Goal: Find specific page/section: Find specific page/section

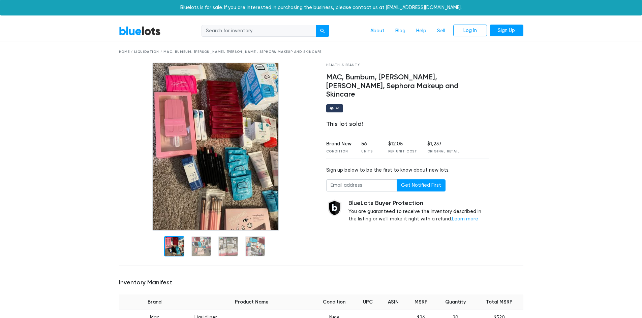
click at [146, 30] on link "BlueLots" at bounding box center [140, 31] width 42 height 10
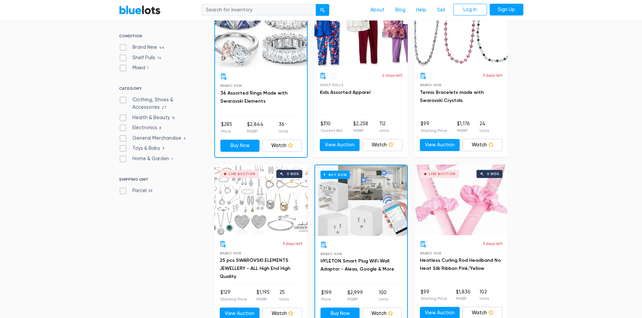
scroll to position [236, 0]
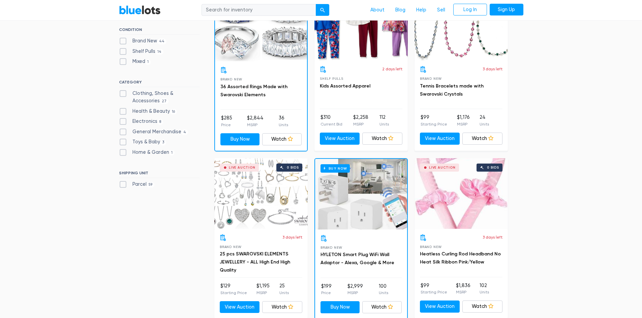
click at [125, 112] on label "Health & Beauty 16" at bounding box center [148, 111] width 58 height 7
click at [123, 112] on Beauty"] "Health & Beauty 16" at bounding box center [121, 110] width 4 height 4
checkbox Beauty"] "true"
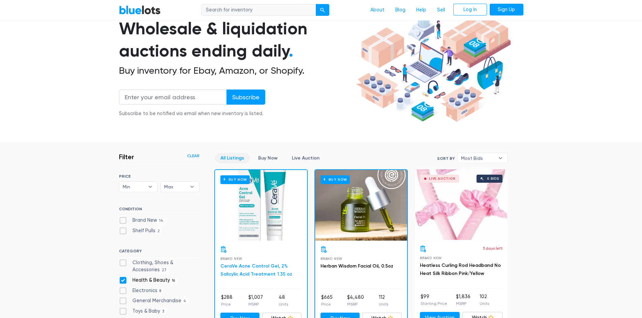
scroll to position [46, 0]
